Goal: Check status

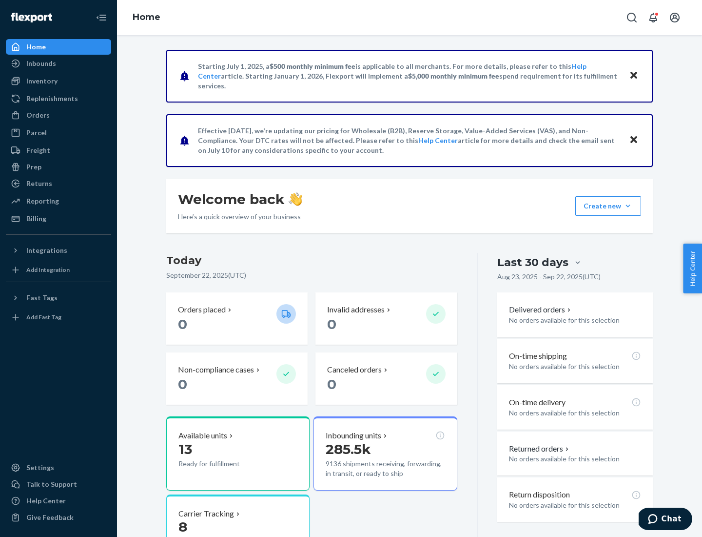
click at [628, 206] on button "Create new Create new inbound Create new order Create new product" at bounding box center [609, 206] width 66 height 20
click at [40, 63] on div "Inbounds" at bounding box center [41, 64] width 30 height 10
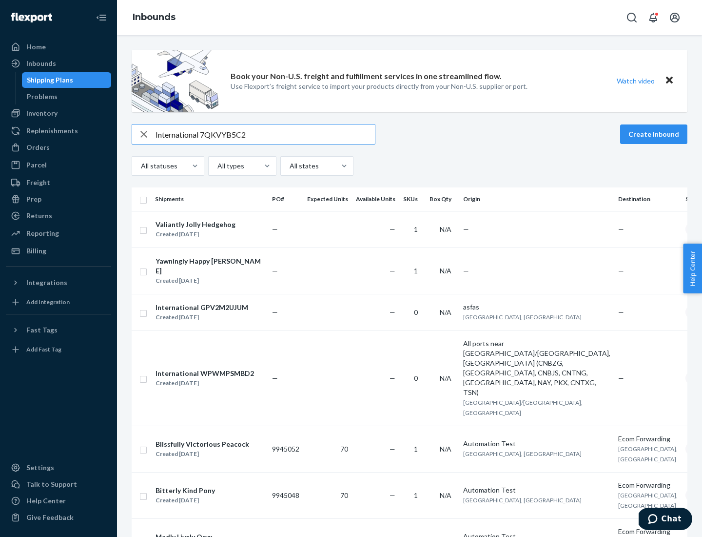
type input "International 7QKVYB5C29"
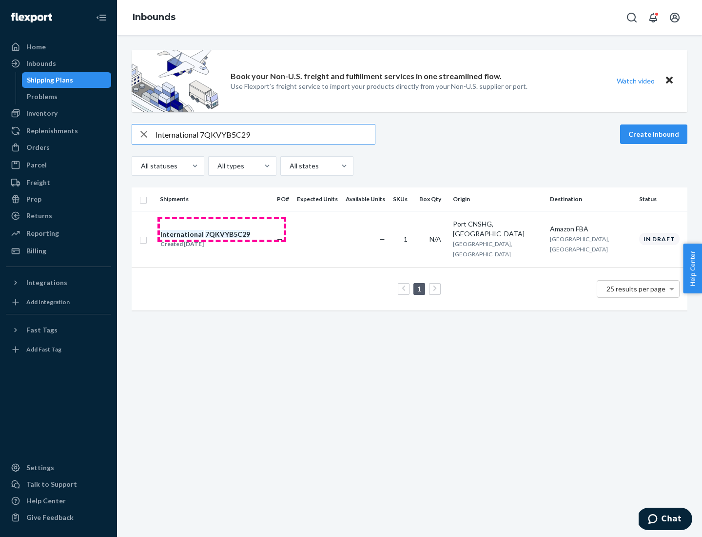
click at [222, 239] on div "Created [DATE]" at bounding box center [205, 244] width 90 height 10
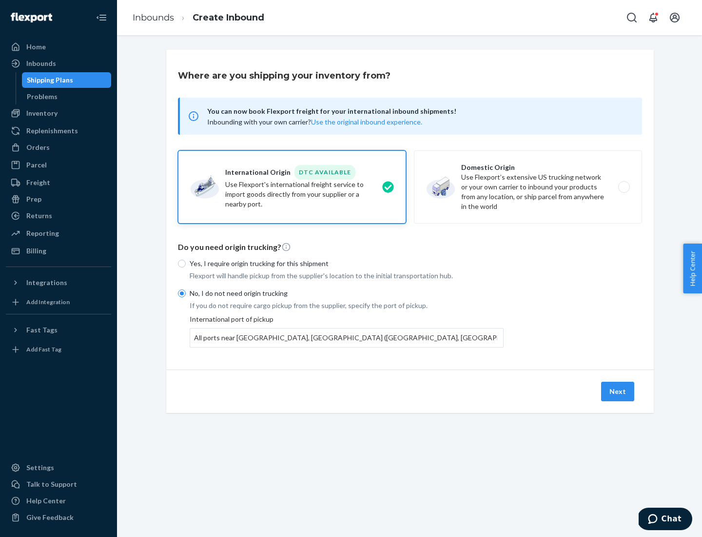
click at [618, 391] on button "Next" at bounding box center [617, 391] width 33 height 20
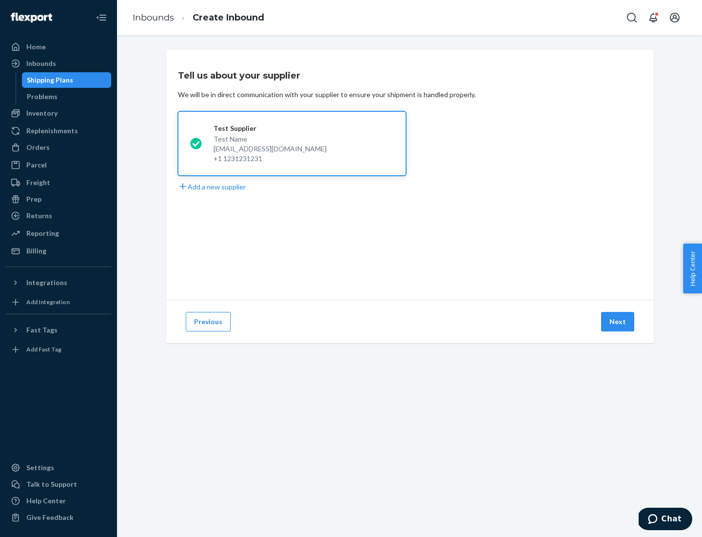
click at [618, 321] on button "Next" at bounding box center [617, 322] width 33 height 20
